Goal: Information Seeking & Learning: Learn about a topic

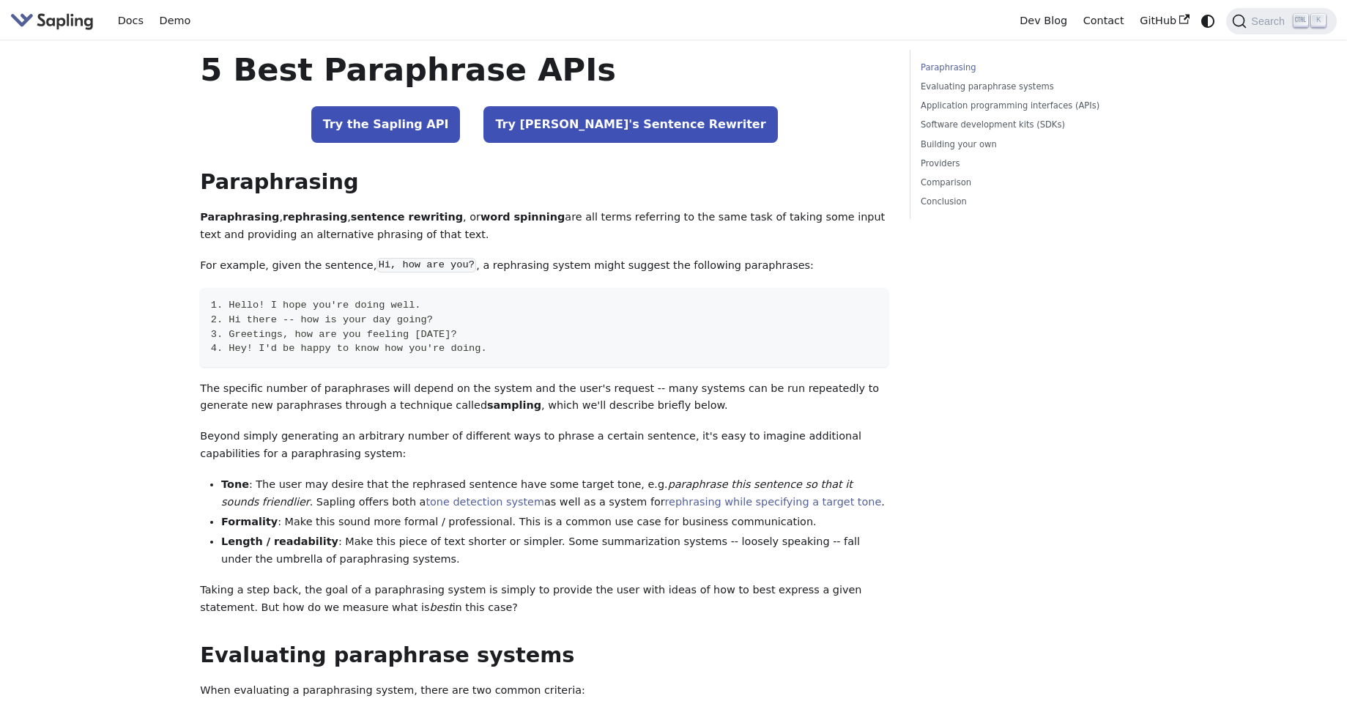
click at [51, 25] on img "Main" at bounding box center [51, 20] width 83 height 21
click at [442, 121] on link "Try the Sapling API" at bounding box center [385, 124] width 149 height 37
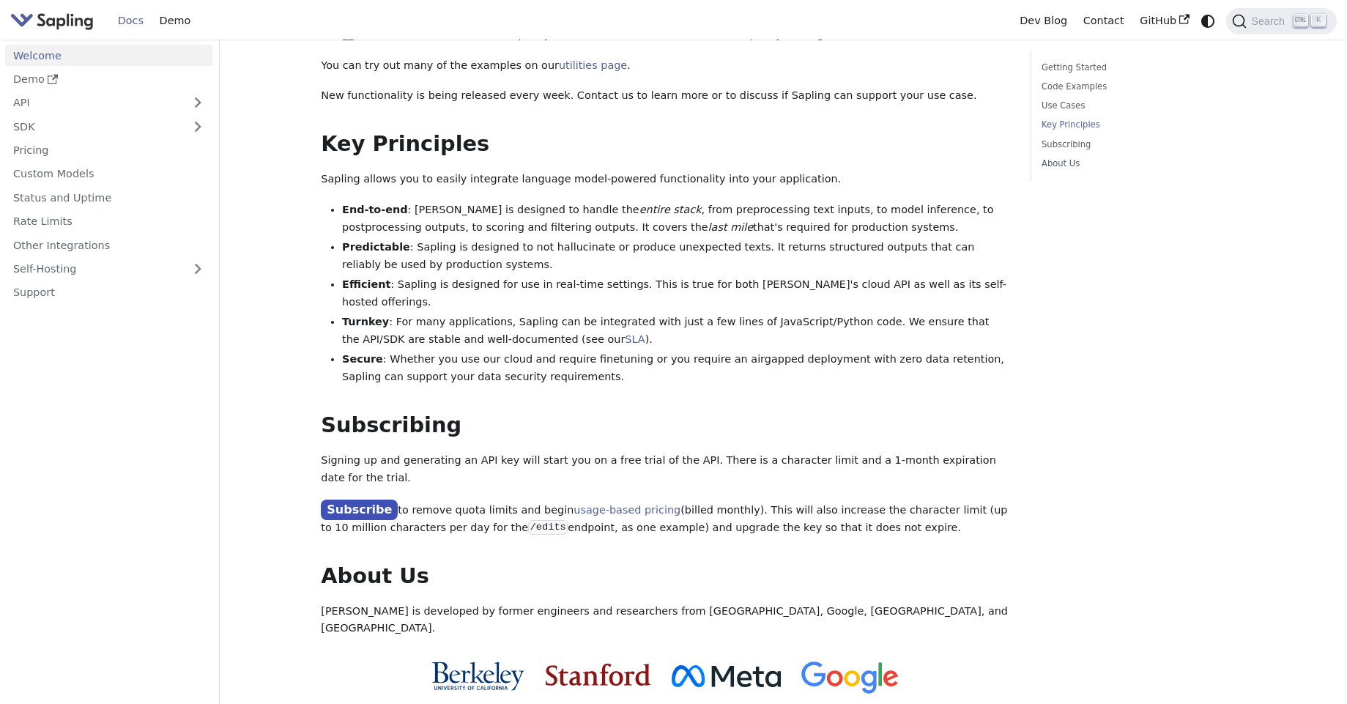
scroll to position [826, 0]
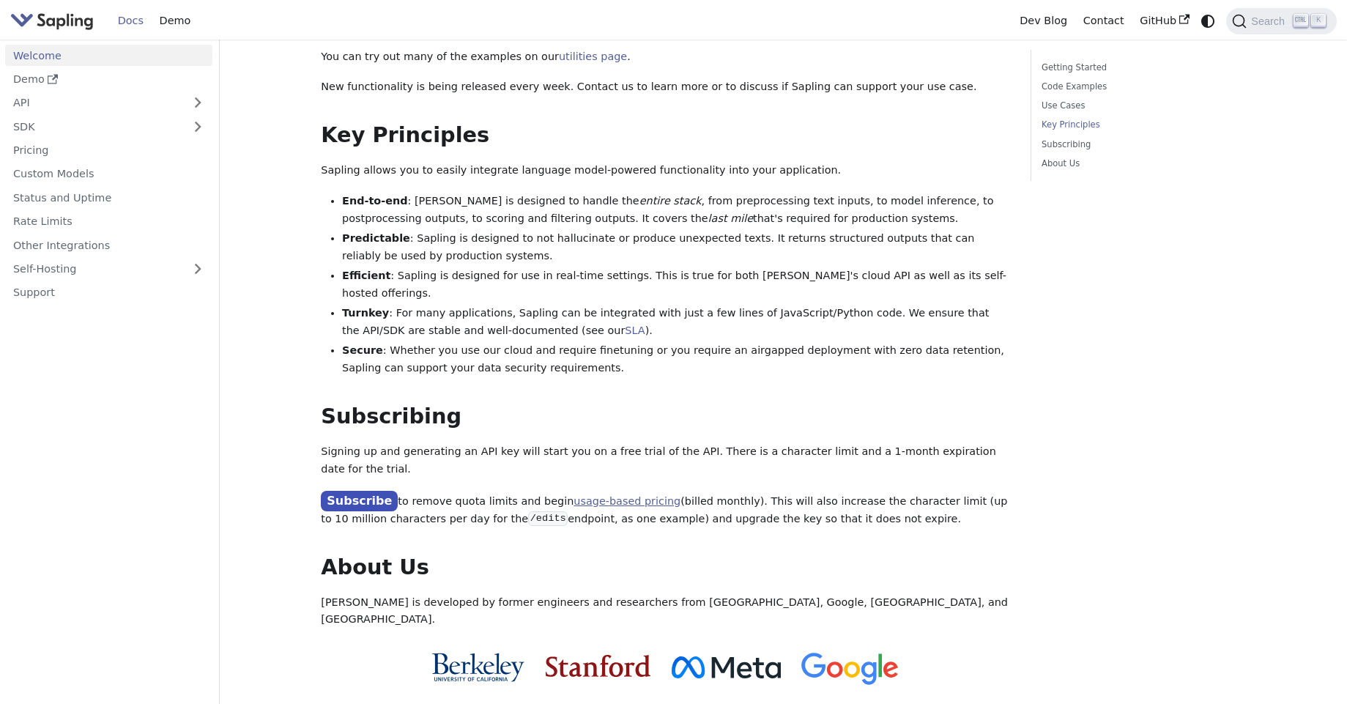
click at [606, 495] on link "usage-based pricing" at bounding box center [626, 501] width 107 height 12
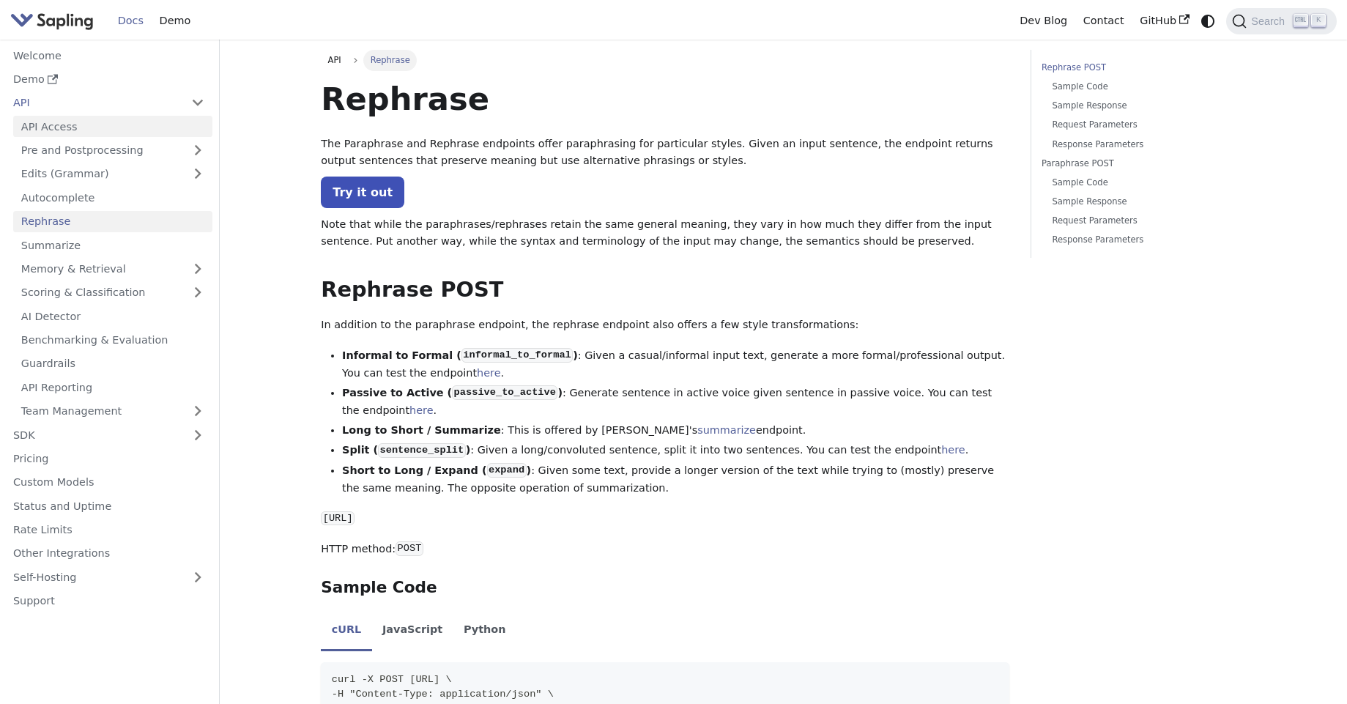
click at [118, 128] on link "API Access" at bounding box center [112, 126] width 199 height 21
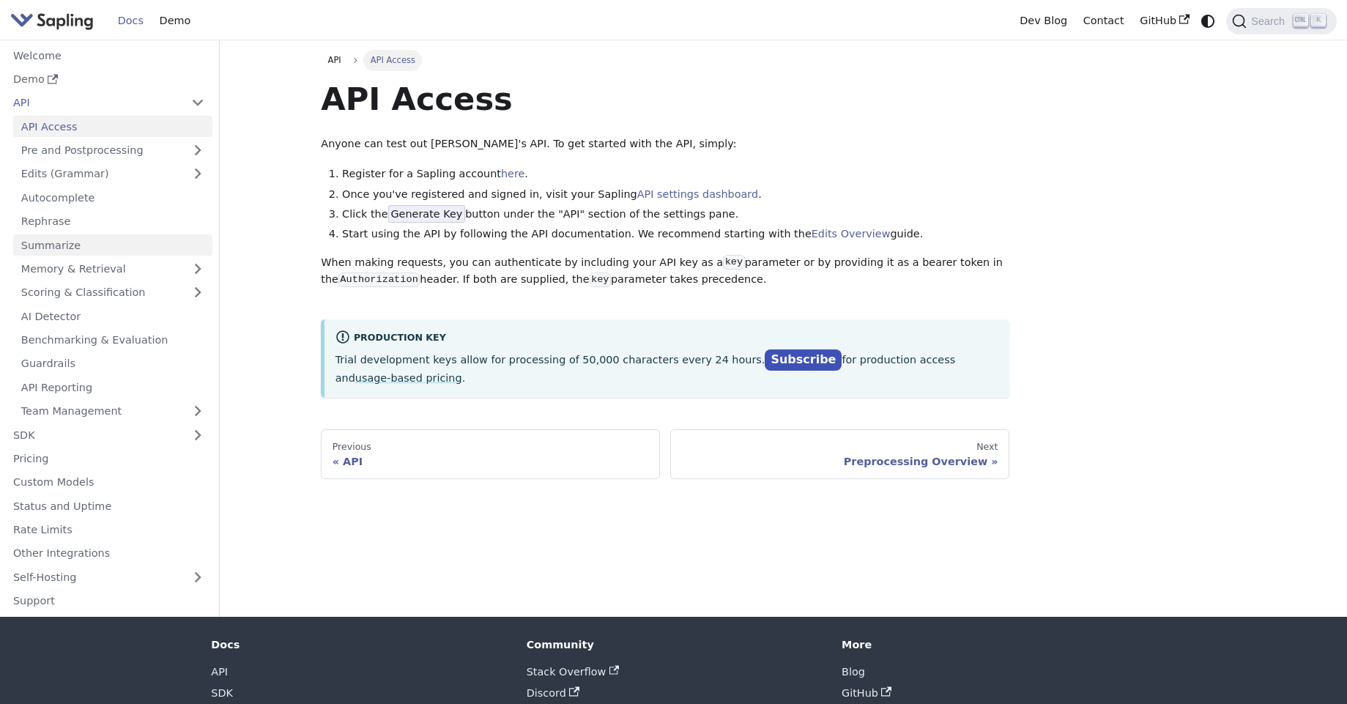
click at [100, 248] on link "Summarize" at bounding box center [112, 244] width 199 height 21
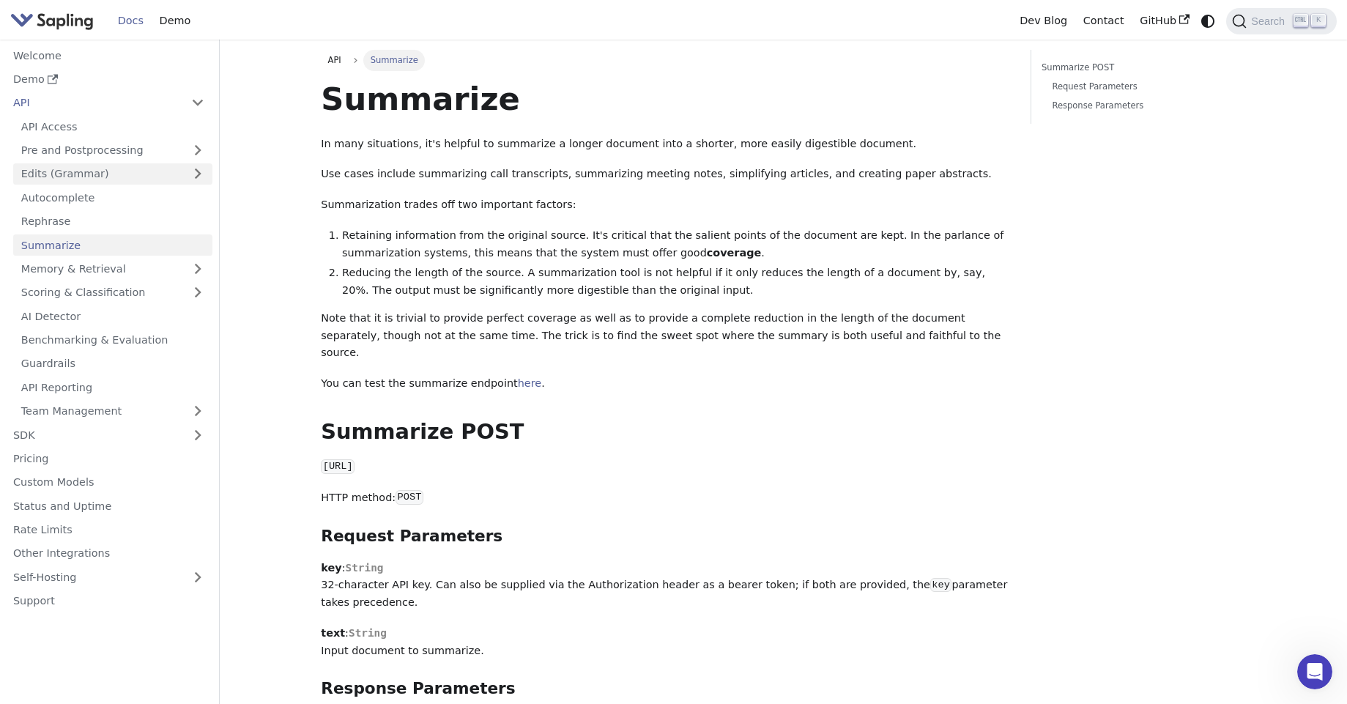
click at [177, 171] on link "Edits (Grammar)" at bounding box center [112, 173] width 199 height 21
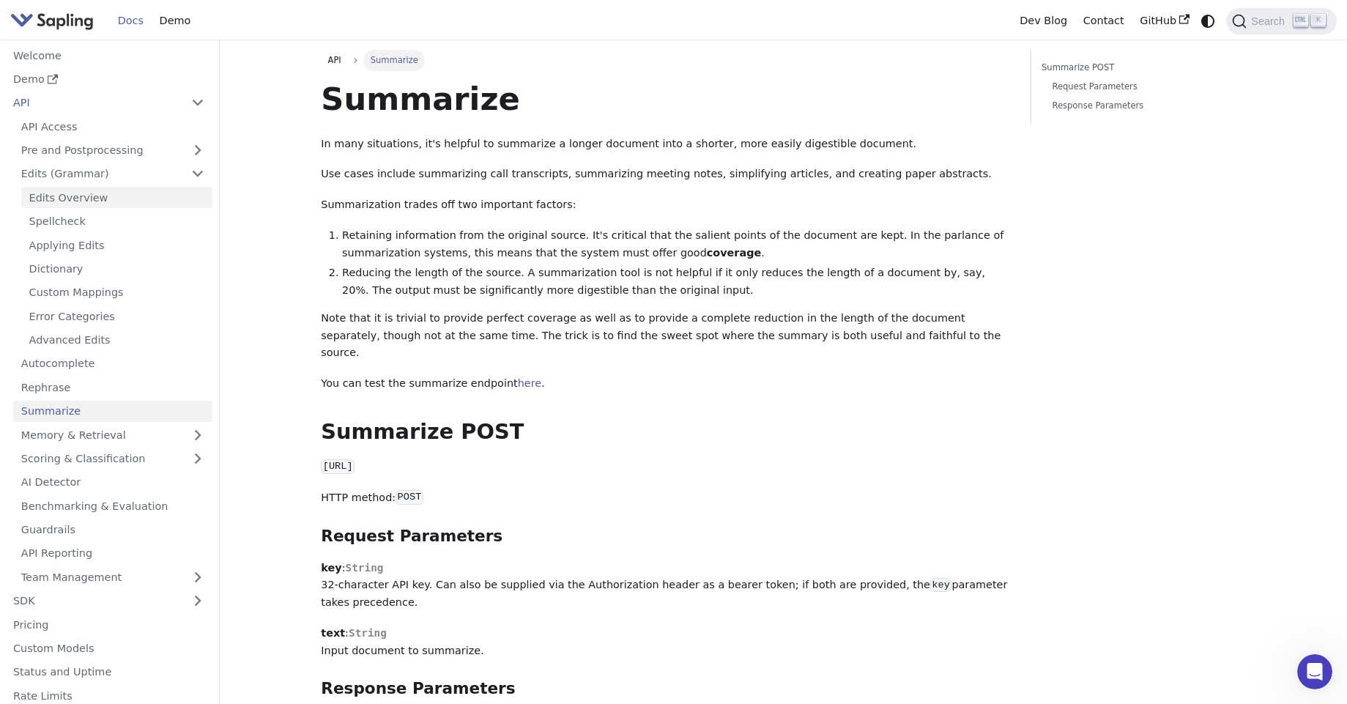
click at [112, 207] on link "Edits Overview" at bounding box center [116, 197] width 191 height 21
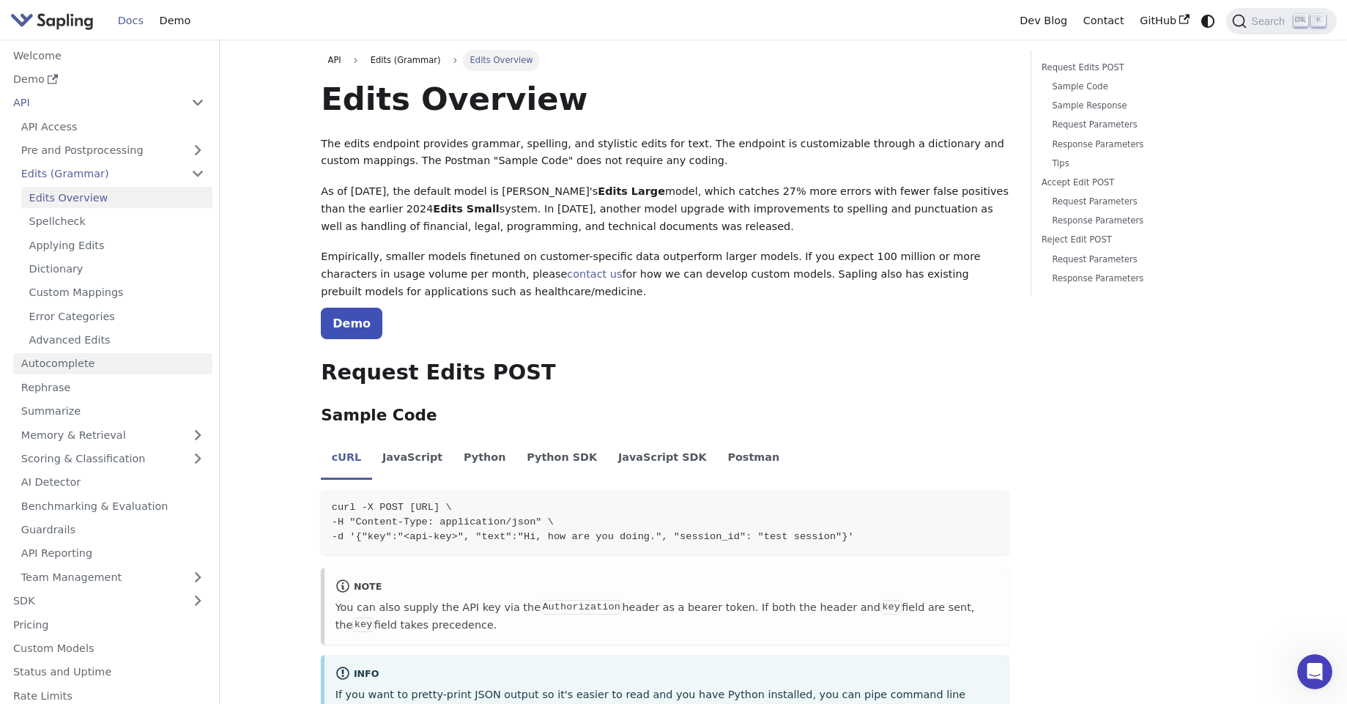
click at [155, 363] on link "Autocomplete" at bounding box center [112, 363] width 199 height 21
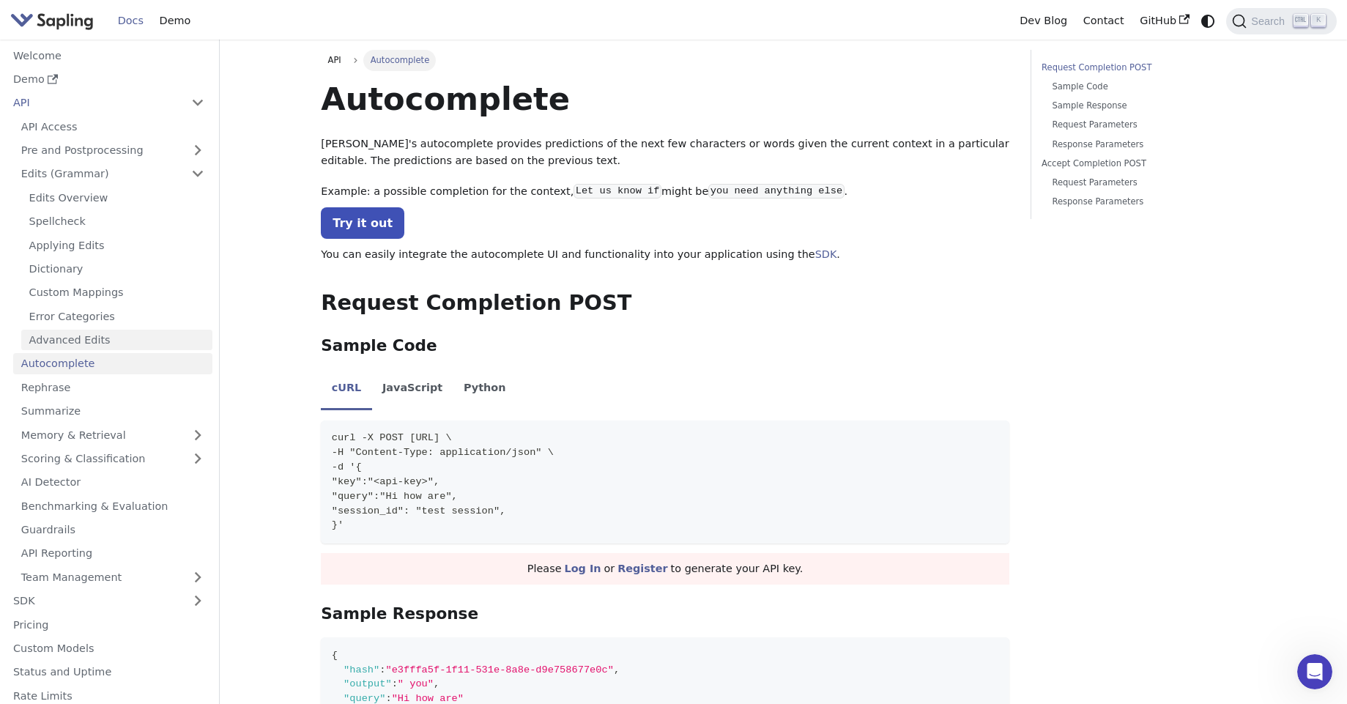
click at [107, 348] on link "Advanced Edits" at bounding box center [116, 340] width 191 height 21
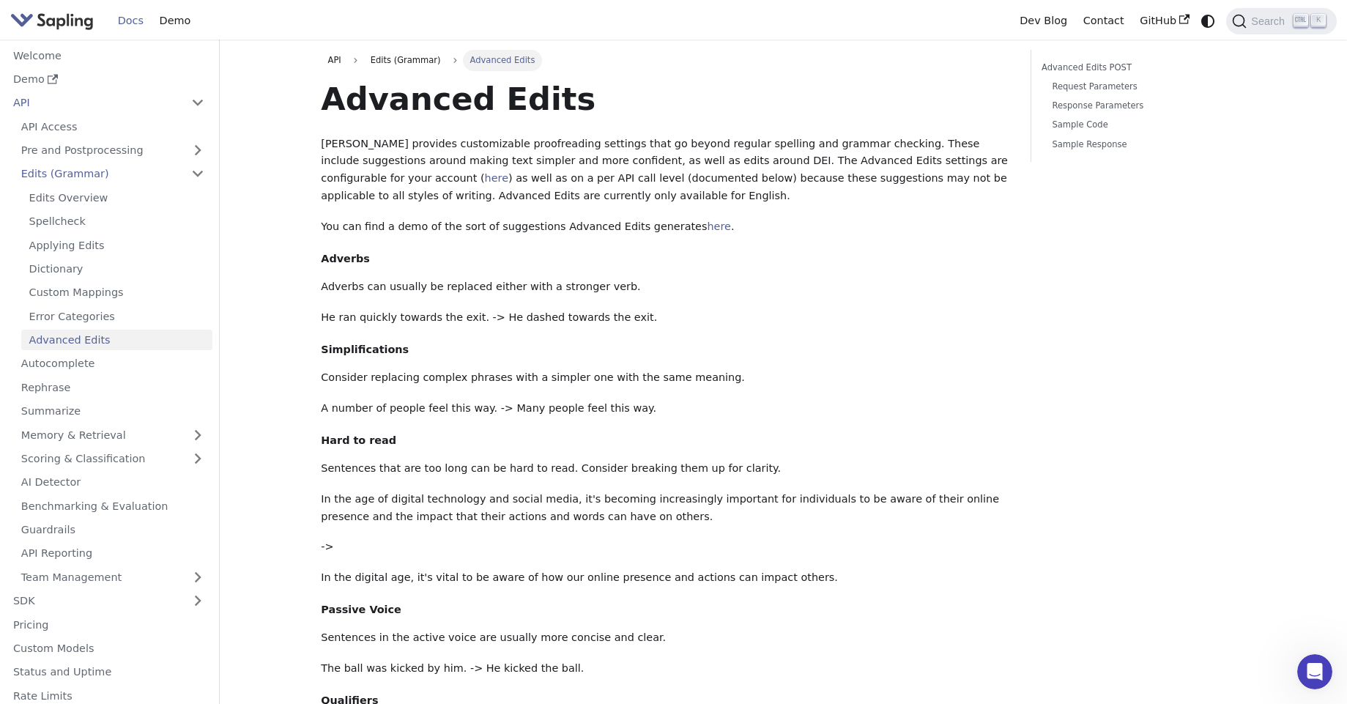
scroll to position [1, 0]
click at [75, 316] on link "Error Categories" at bounding box center [116, 315] width 191 height 21
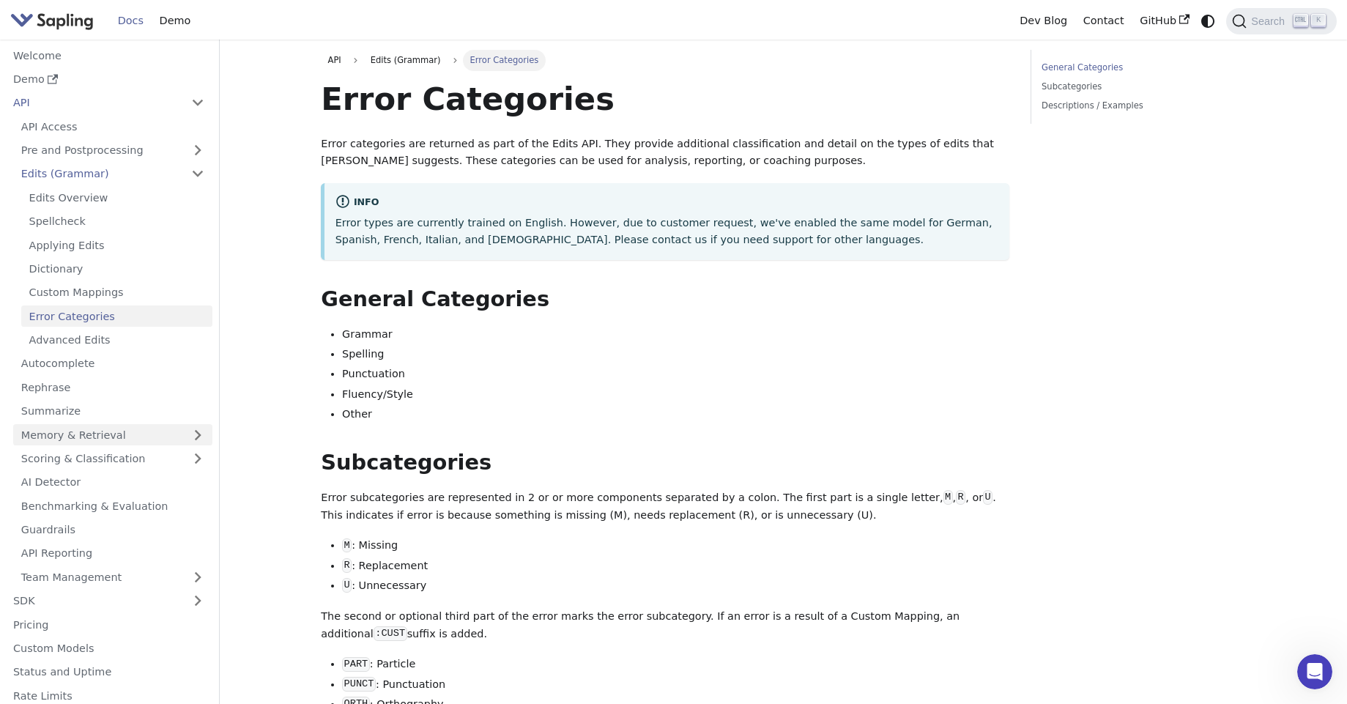
click at [187, 439] on link "Memory & Retrieval" at bounding box center [112, 434] width 199 height 21
click at [179, 453] on link "Scoring & Classification" at bounding box center [112, 458] width 199 height 21
click at [145, 481] on link "Statistics" at bounding box center [116, 482] width 191 height 21
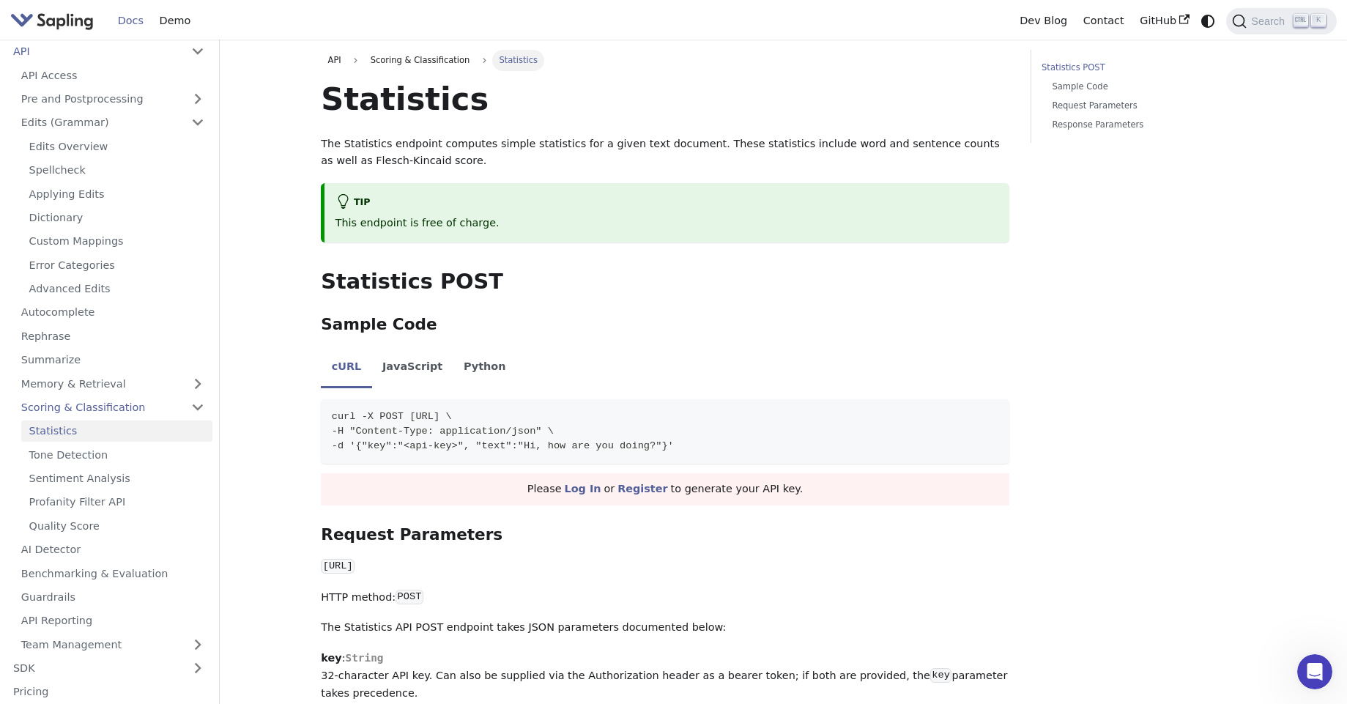
scroll to position [52, 0]
click at [149, 522] on link "Quality Score" at bounding box center [116, 524] width 191 height 21
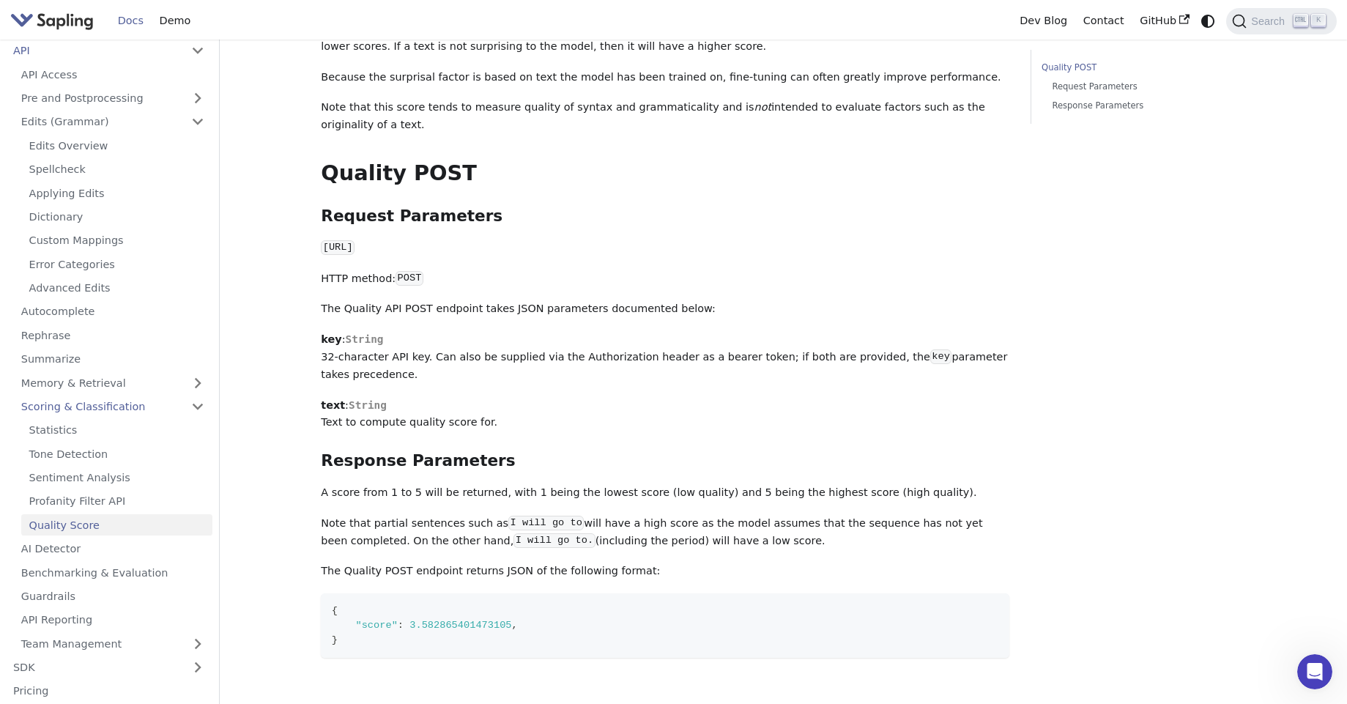
scroll to position [197, 0]
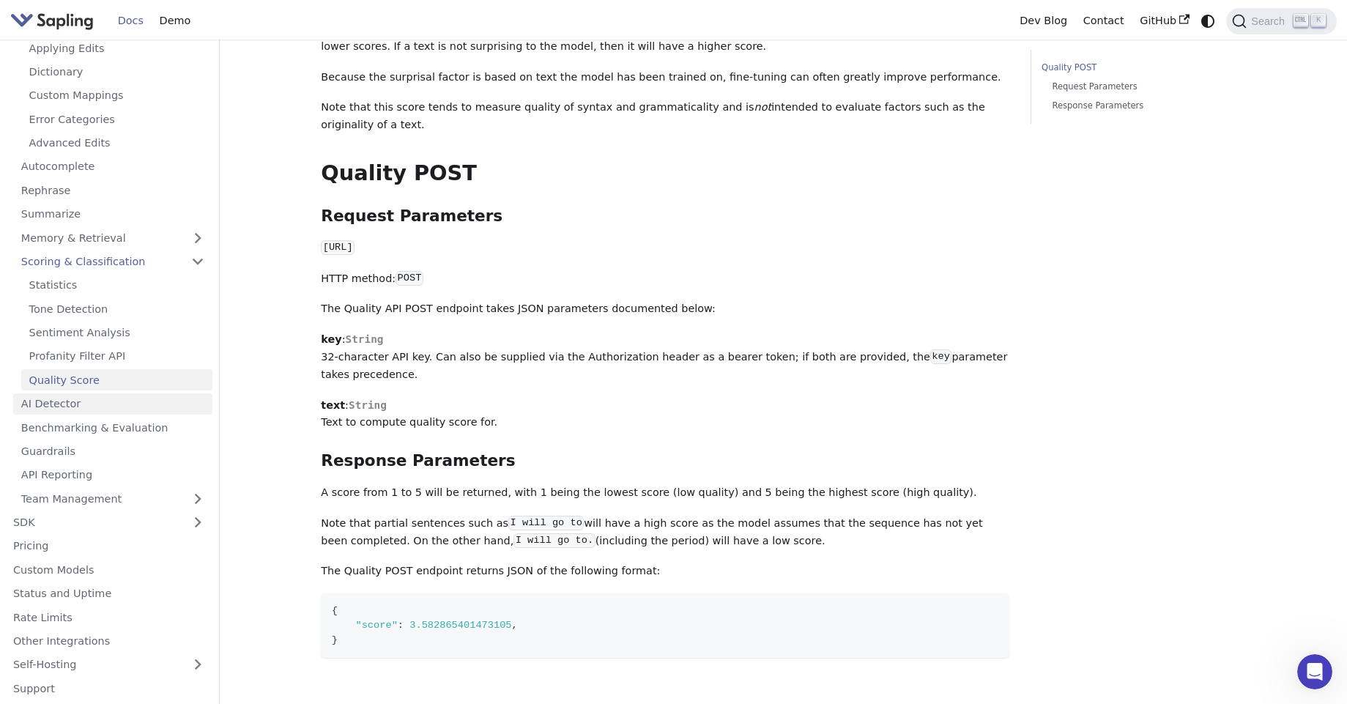
click at [144, 406] on link "AI Detector" at bounding box center [112, 403] width 199 height 21
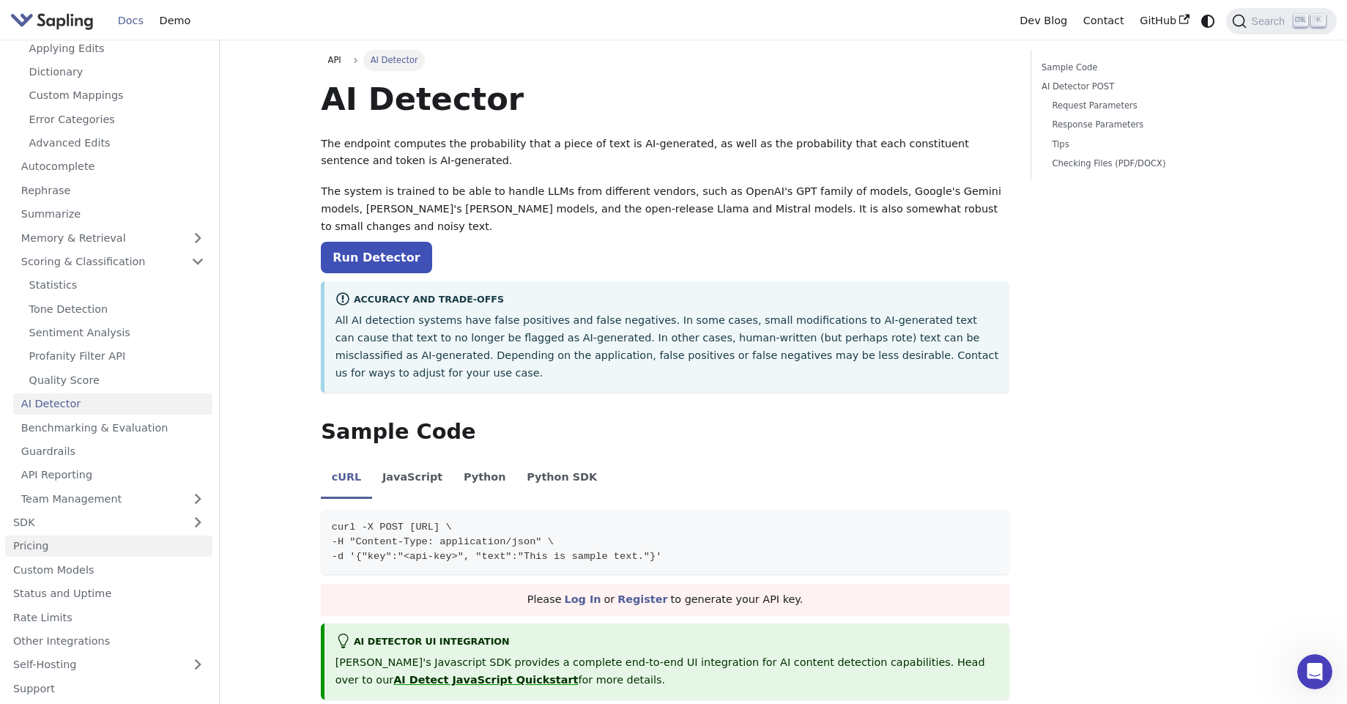
click at [111, 541] on link "Pricing" at bounding box center [108, 545] width 207 height 21
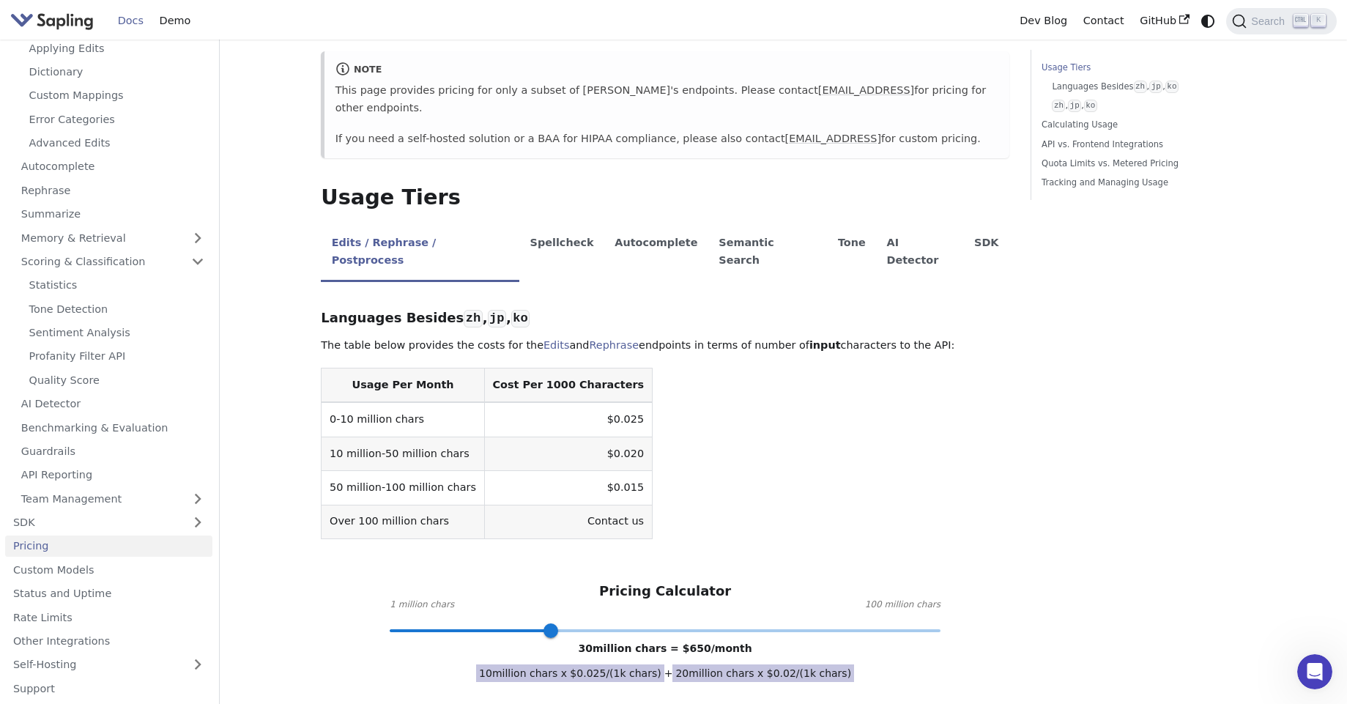
scroll to position [198, 0]
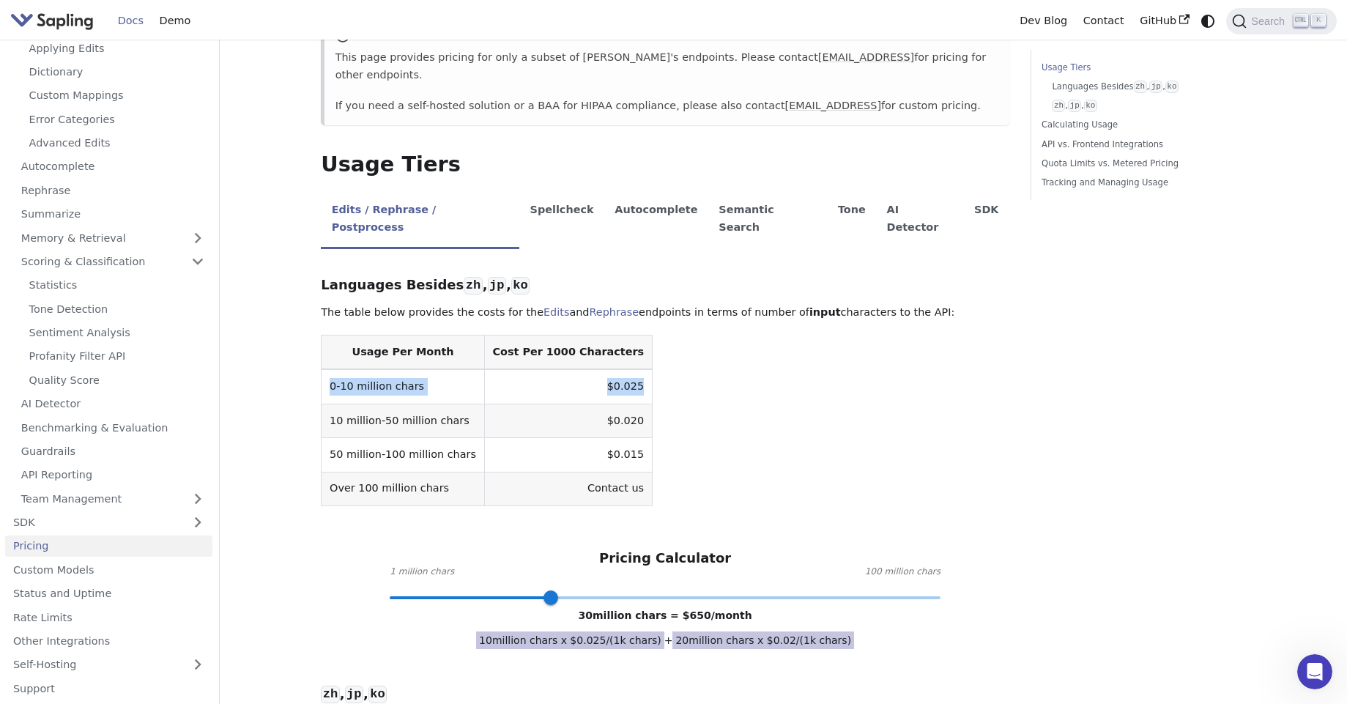
drag, startPoint x: 322, startPoint y: 348, endPoint x: 605, endPoint y: 351, distance: 282.7
click at [605, 369] on tr "0-10 million chars $0.025" at bounding box center [486, 386] width 331 height 34
click at [484, 335] on th "Cost Per 1000 Characters" at bounding box center [568, 352] width 168 height 34
copy th "Cost Per 1000 Characters"
drag, startPoint x: 472, startPoint y: 312, endPoint x: 606, endPoint y: 317, distance: 134.1
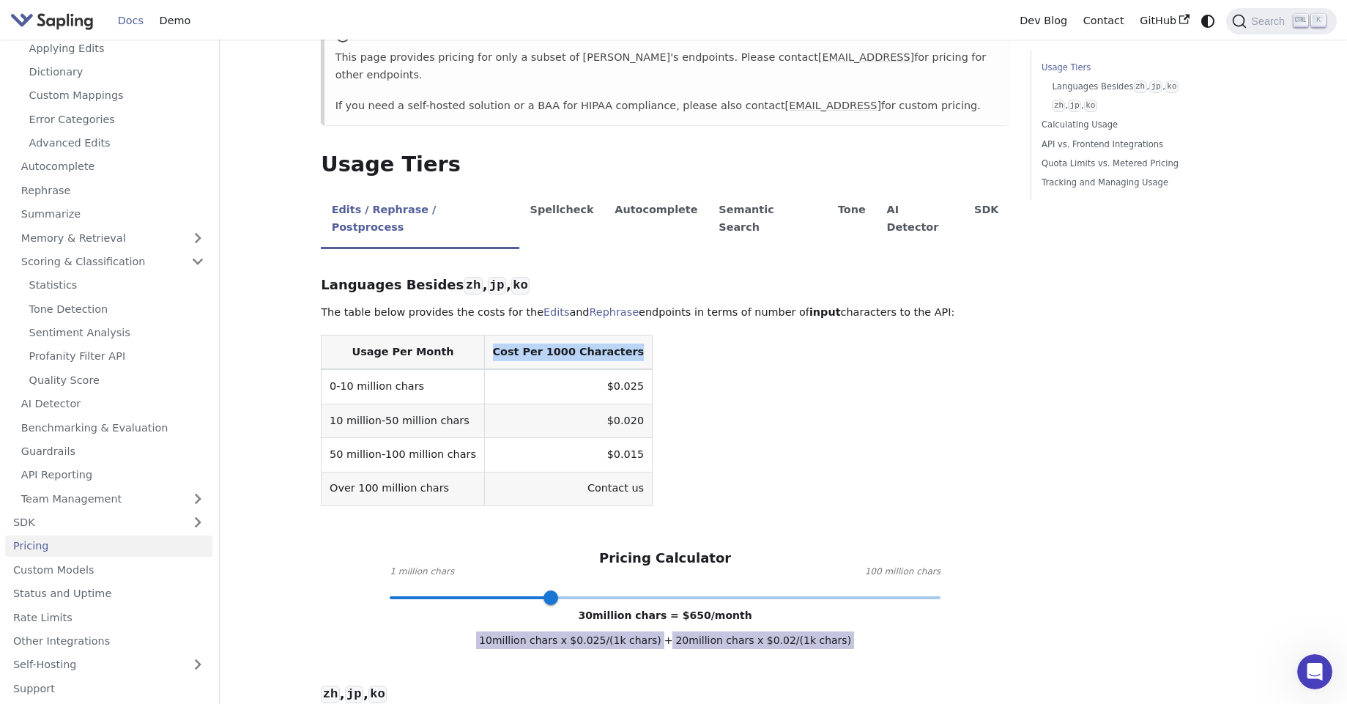
click at [606, 335] on th "Cost Per 1000 Characters" at bounding box center [568, 352] width 168 height 34
click at [571, 369] on td "$0.025" at bounding box center [568, 386] width 168 height 34
copy td "$0.025"
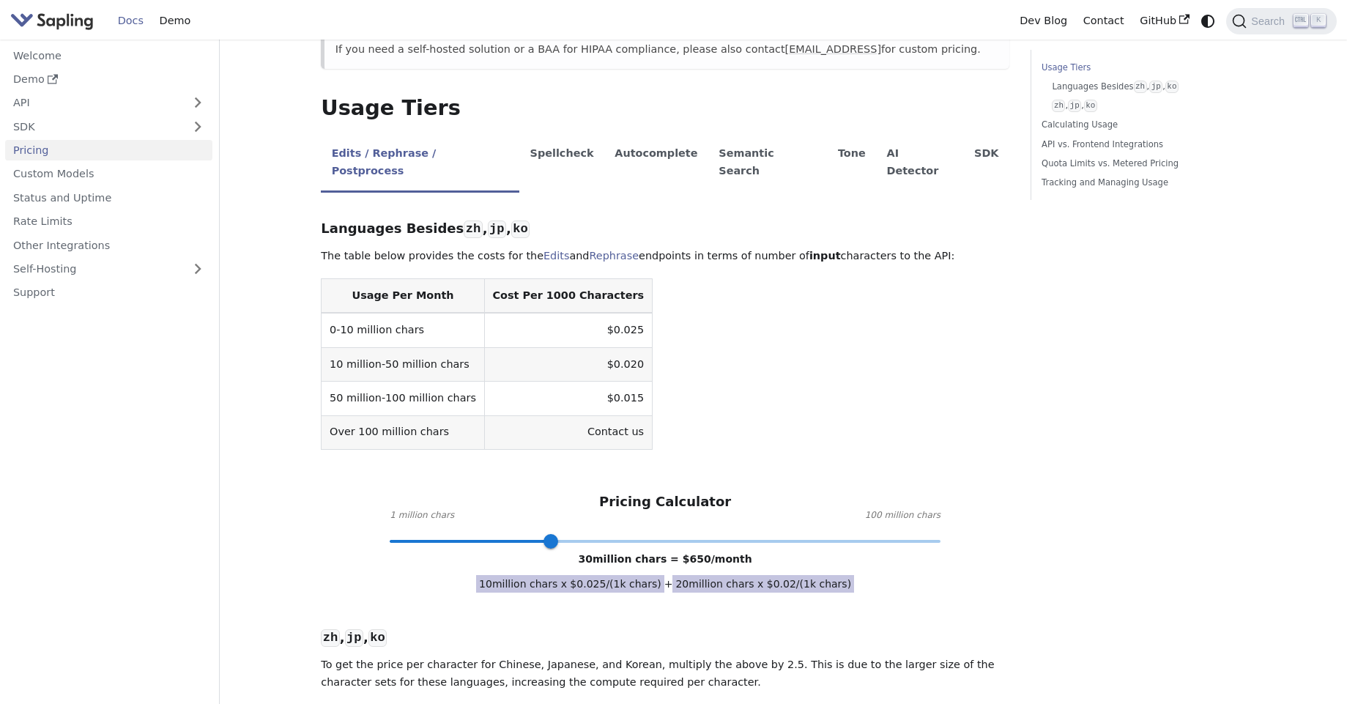
scroll to position [271, 0]
